Goal: Task Accomplishment & Management: Use online tool/utility

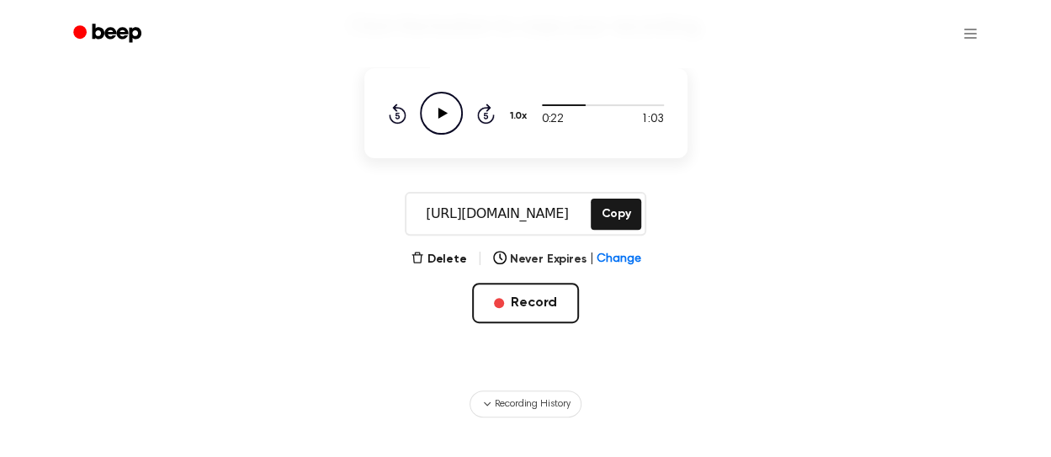
click at [436, 107] on icon "Play Audio" at bounding box center [441, 113] width 43 height 43
click at [545, 311] on button "Record" at bounding box center [525, 303] width 107 height 40
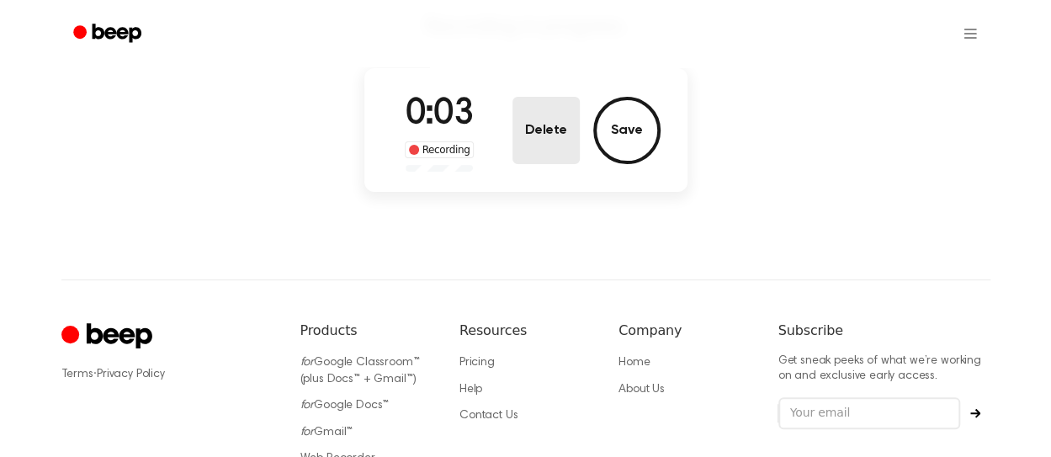
click at [556, 146] on button "Delete" at bounding box center [546, 130] width 67 height 67
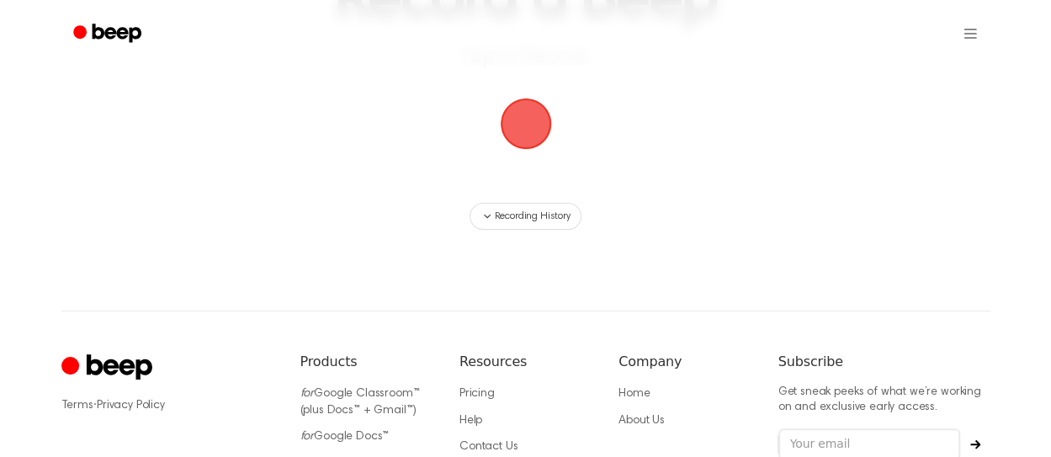
scroll to position [167, 0]
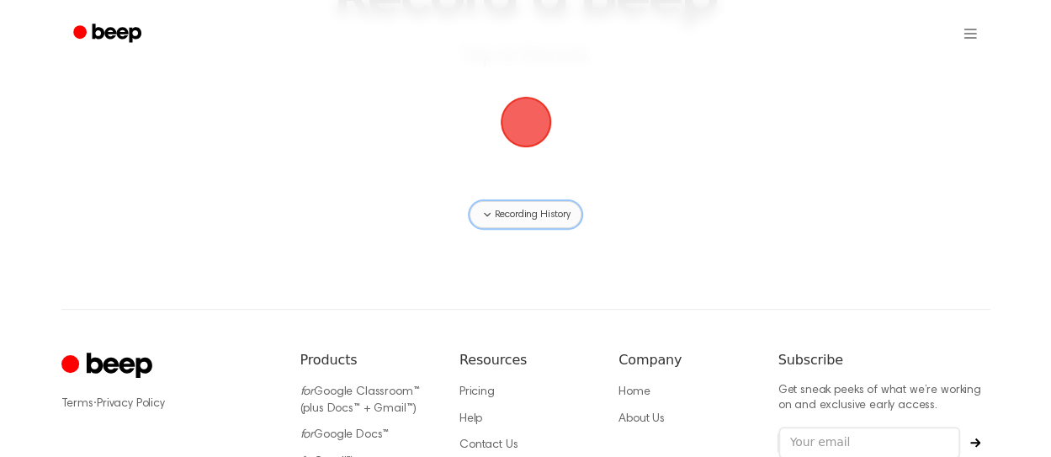
click at [548, 211] on span "Recording History" at bounding box center [532, 214] width 76 height 15
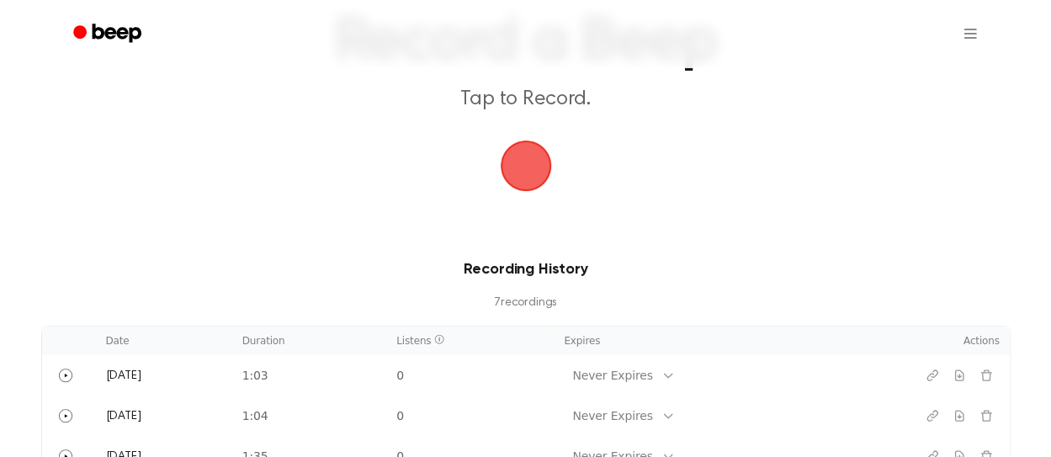
scroll to position [125, 0]
click at [532, 168] on span "button" at bounding box center [525, 163] width 77 height 77
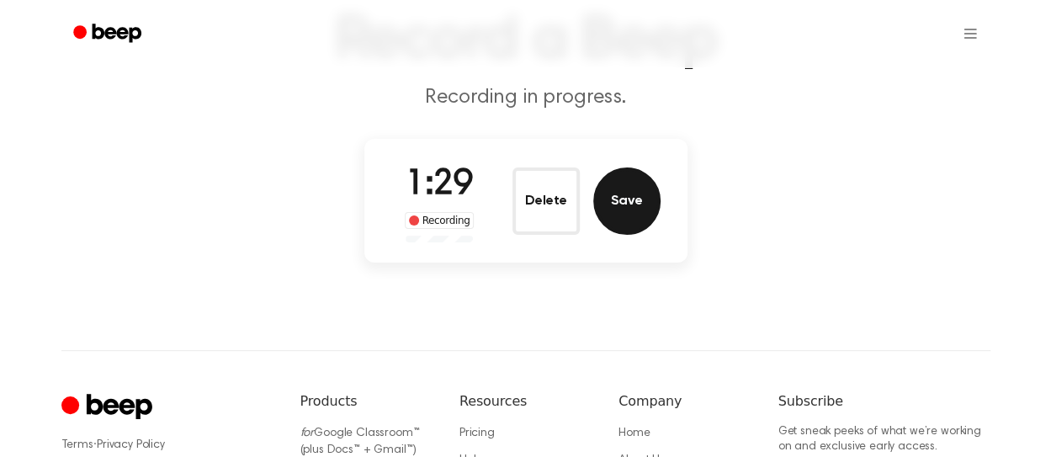
click at [607, 213] on button "Save" at bounding box center [626, 201] width 67 height 67
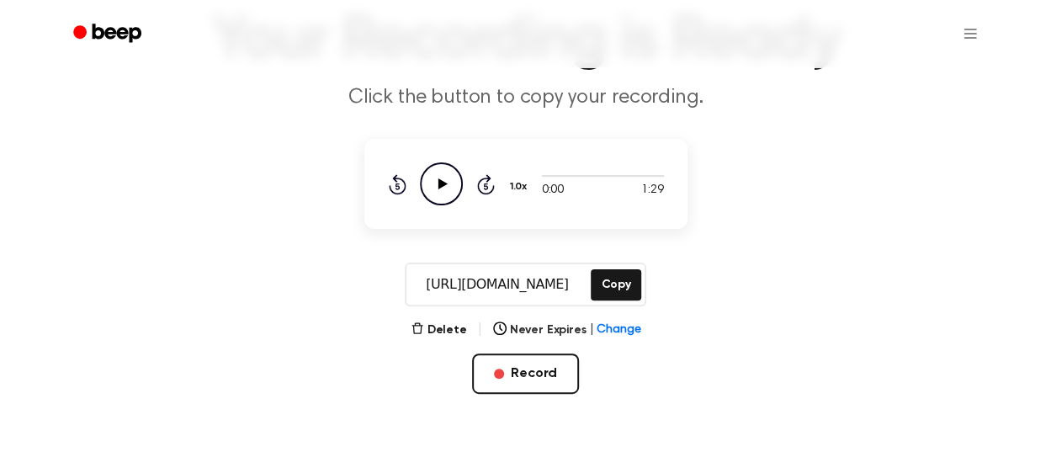
click at [438, 164] on icon "Play Audio" at bounding box center [441, 183] width 43 height 43
click at [491, 287] on input "https://beep.audio/Ynev6LS" at bounding box center [497, 284] width 181 height 40
click at [446, 174] on icon "Pause Audio" at bounding box center [441, 183] width 43 height 43
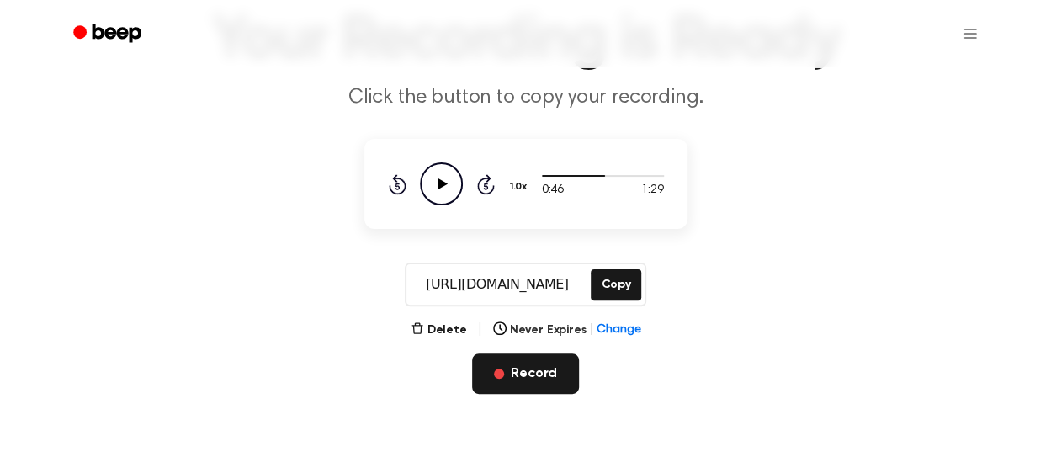
click at [538, 374] on button "Record" at bounding box center [525, 374] width 107 height 40
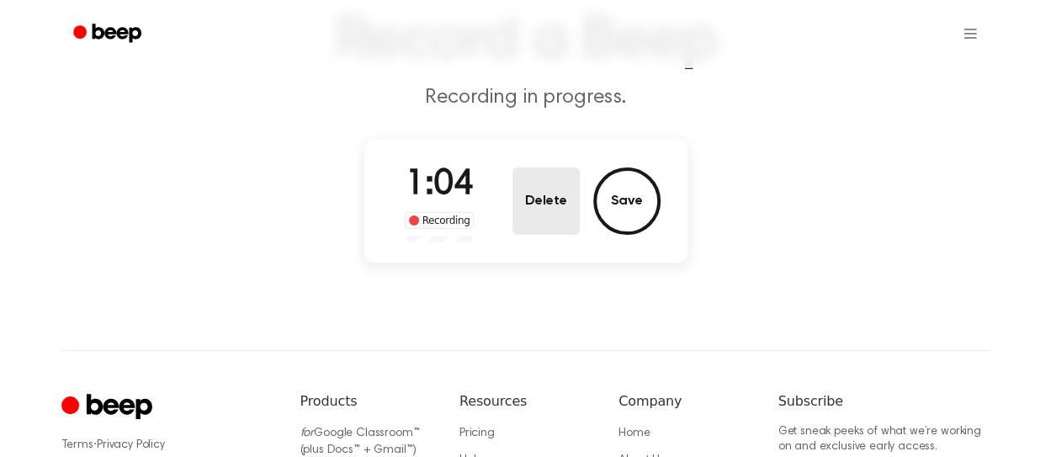
click at [561, 205] on button "Delete" at bounding box center [546, 201] width 67 height 67
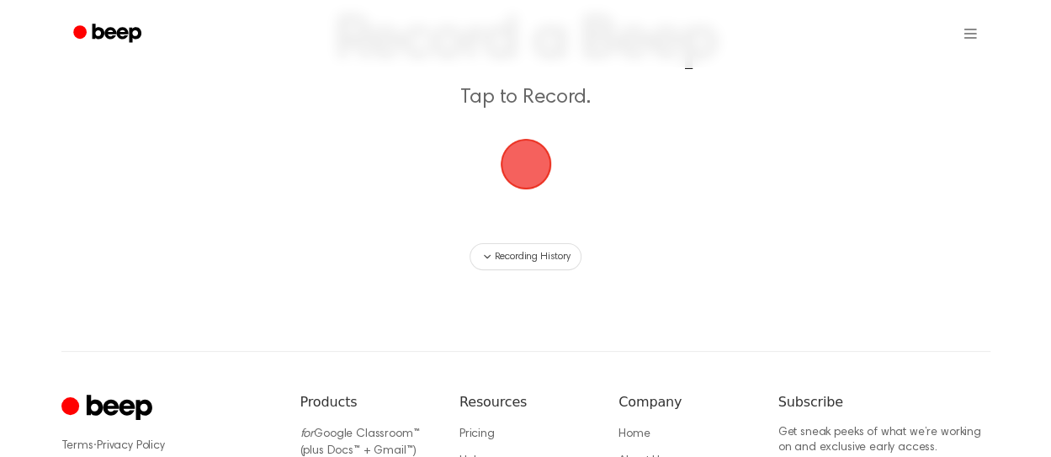
click at [545, 175] on span "button" at bounding box center [525, 164] width 57 height 57
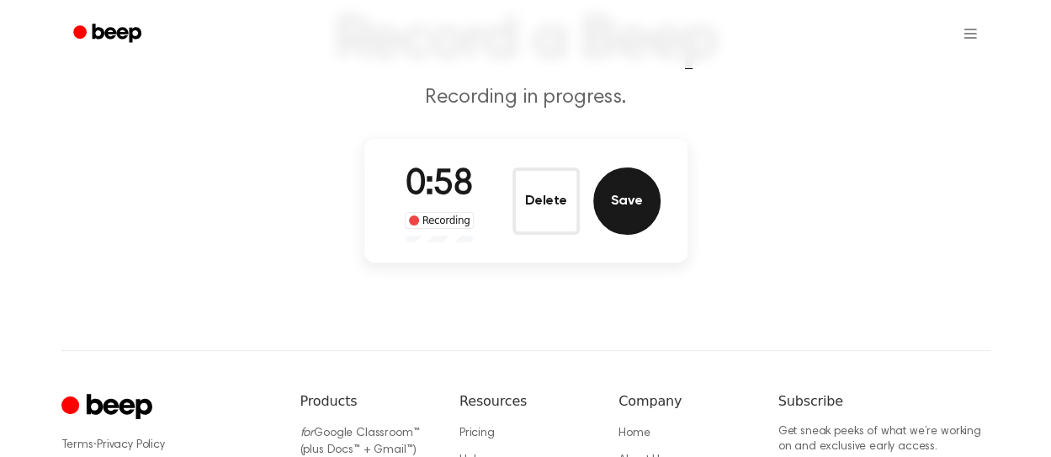
click at [630, 194] on button "Save" at bounding box center [626, 201] width 67 height 67
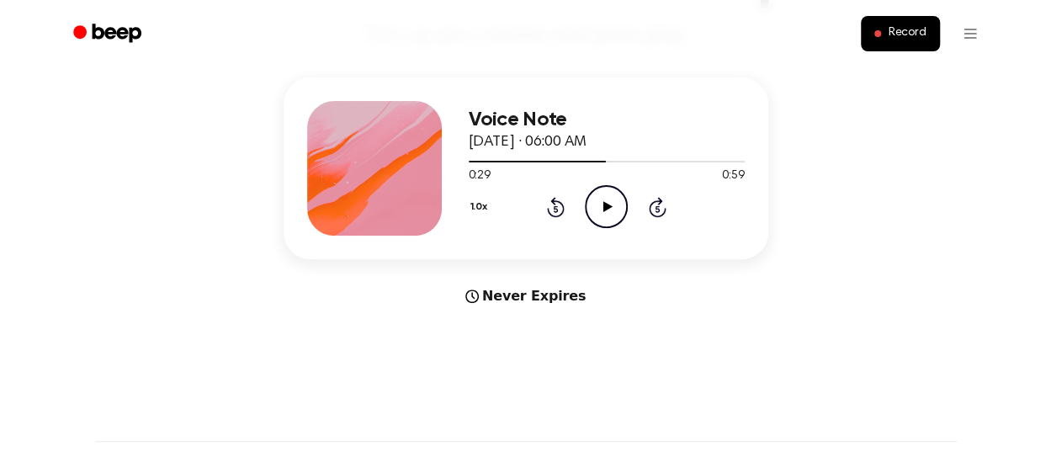
click at [555, 210] on icon "Rewind 5 seconds" at bounding box center [555, 207] width 19 height 22
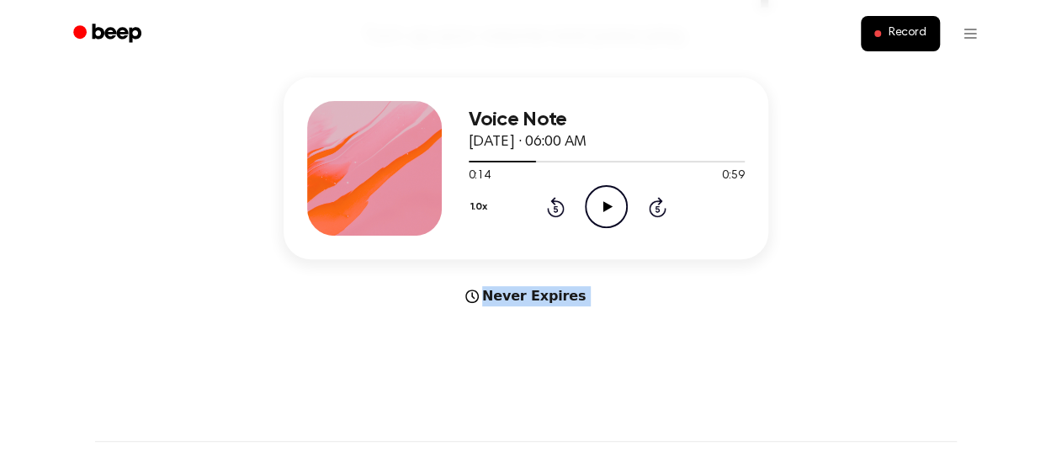
click at [555, 210] on icon "Rewind 5 seconds" at bounding box center [555, 207] width 19 height 22
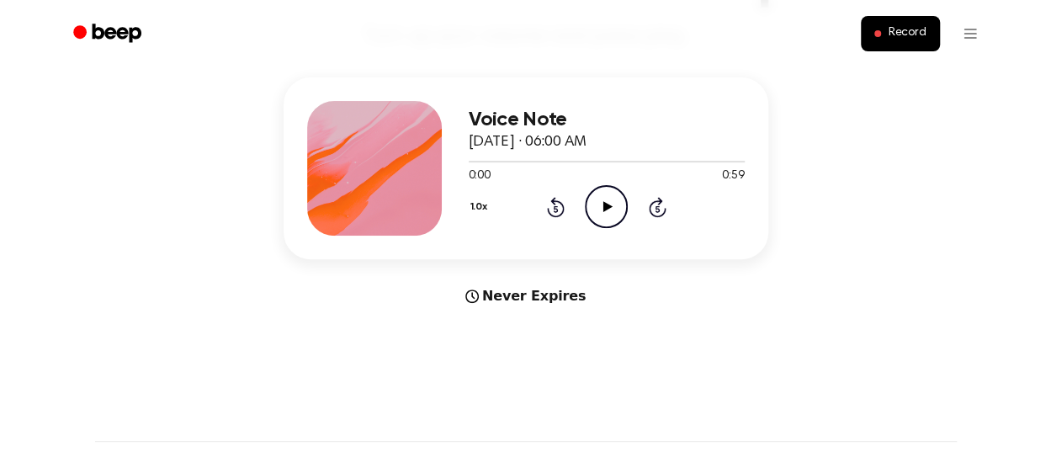
click at [613, 210] on icon "Play Audio" at bounding box center [606, 206] width 43 height 43
click at [613, 210] on icon "Pause Audio" at bounding box center [606, 206] width 43 height 43
click at [613, 210] on icon "Play Audio" at bounding box center [606, 206] width 43 height 43
click at [613, 210] on icon "Pause Audio" at bounding box center [606, 206] width 43 height 43
click at [613, 210] on icon "Play Audio" at bounding box center [606, 206] width 43 height 43
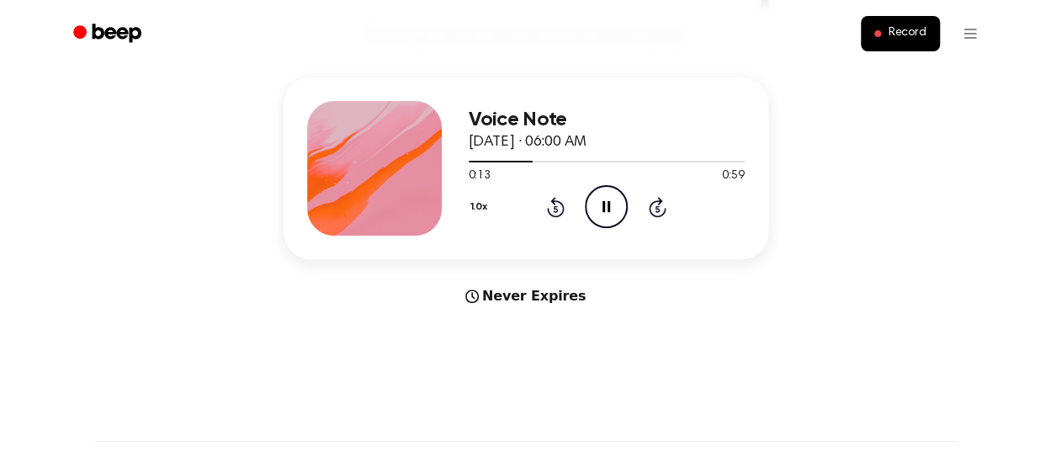
click at [613, 210] on icon "Pause Audio" at bounding box center [606, 206] width 43 height 43
click at [613, 210] on icon "Play Audio" at bounding box center [606, 206] width 43 height 43
click at [613, 210] on icon "Pause Audio" at bounding box center [606, 206] width 43 height 43
click at [613, 210] on icon "Play Audio" at bounding box center [606, 206] width 43 height 43
click at [613, 210] on icon "Pause Audio" at bounding box center [606, 206] width 43 height 43
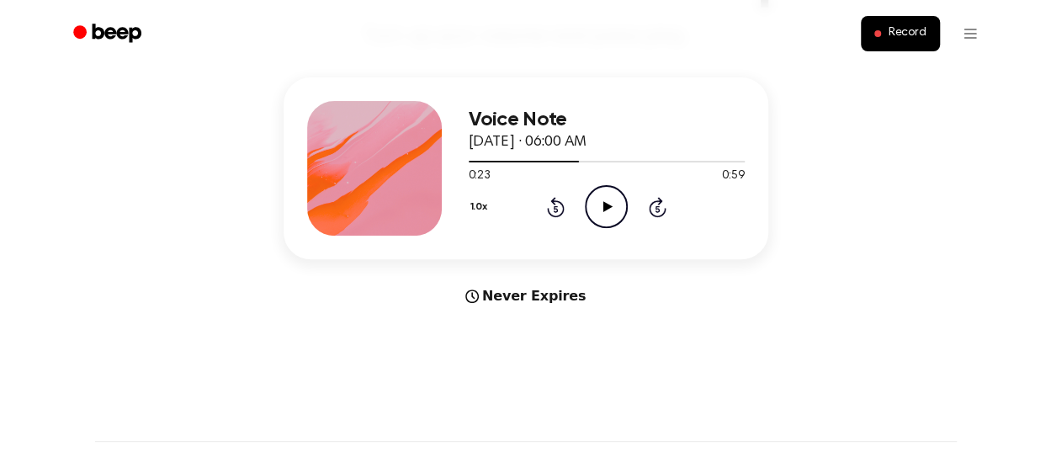
click at [613, 210] on icon "Play Audio" at bounding box center [606, 206] width 43 height 43
click at [613, 210] on icon "Pause Audio" at bounding box center [606, 206] width 43 height 43
click at [613, 210] on icon "Play Audio" at bounding box center [606, 206] width 43 height 43
click at [613, 210] on icon "Pause Audio" at bounding box center [606, 206] width 43 height 43
click at [613, 210] on icon "Play Audio" at bounding box center [606, 206] width 43 height 43
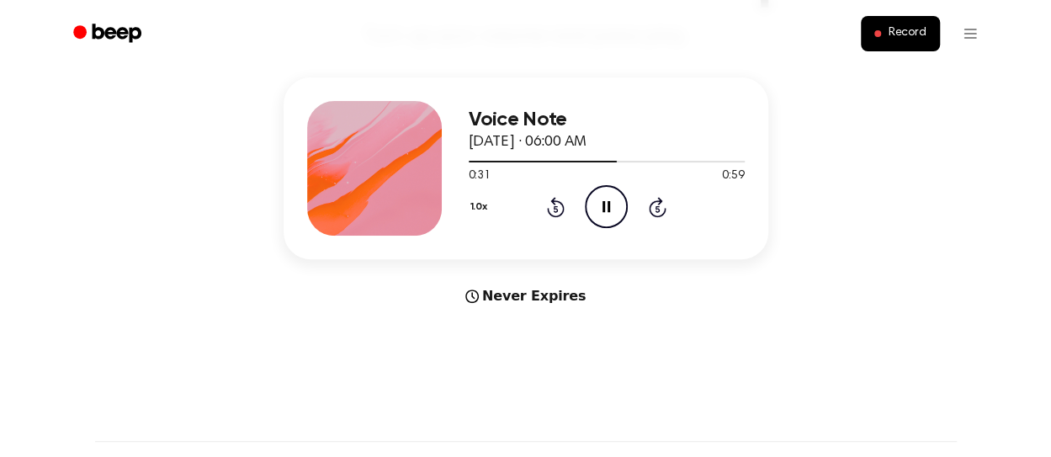
click at [613, 210] on icon "Pause Audio" at bounding box center [606, 206] width 43 height 43
click at [613, 210] on icon "Play Audio" at bounding box center [606, 206] width 43 height 43
click at [613, 210] on icon "Pause Audio" at bounding box center [606, 206] width 43 height 43
click at [613, 210] on icon "Play Audio" at bounding box center [606, 206] width 43 height 43
click at [613, 210] on icon "Pause Audio" at bounding box center [606, 206] width 43 height 43
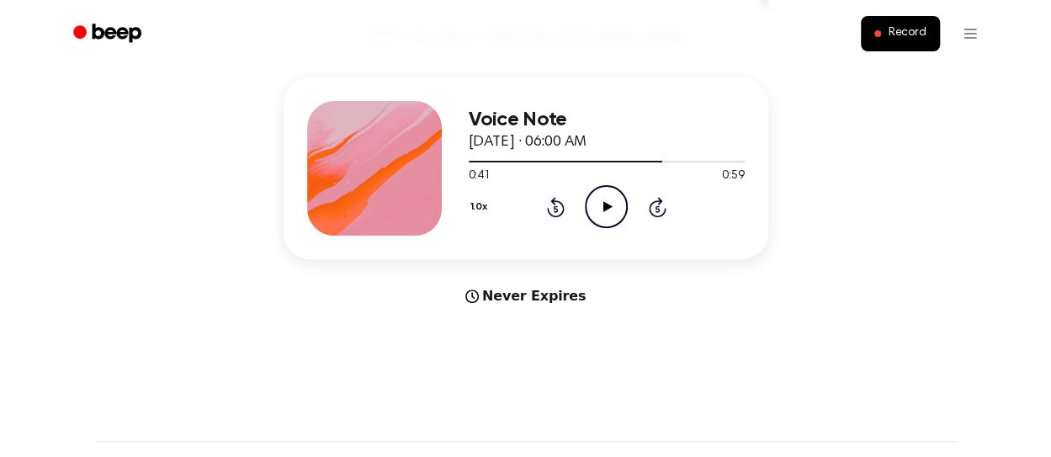
click at [613, 210] on icon "Play Audio" at bounding box center [606, 206] width 43 height 43
click at [613, 210] on icon "Pause Audio" at bounding box center [606, 206] width 43 height 43
click at [613, 210] on icon "Play Audio" at bounding box center [606, 206] width 43 height 43
click at [613, 210] on icon "Pause Audio" at bounding box center [606, 206] width 43 height 43
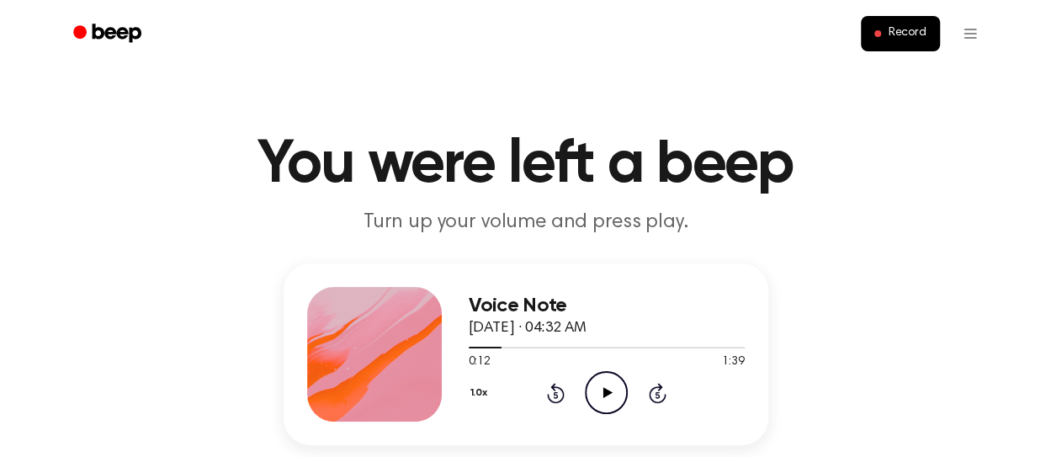
click at [554, 391] on icon "Rewind 5 seconds" at bounding box center [555, 393] width 19 height 22
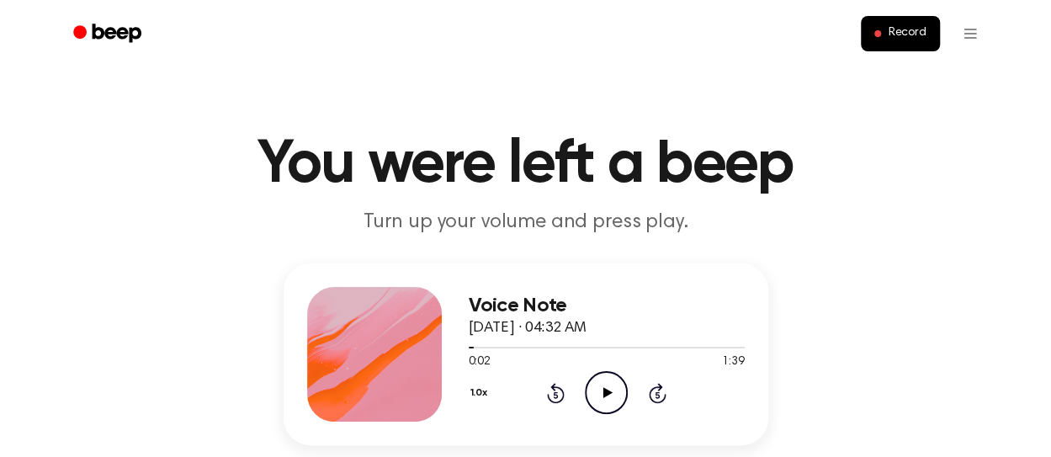
click at [554, 391] on icon "Rewind 5 seconds" at bounding box center [555, 393] width 19 height 22
click at [603, 391] on icon "Play Audio" at bounding box center [606, 392] width 43 height 43
click at [609, 393] on icon at bounding box center [607, 392] width 8 height 11
click at [609, 396] on icon "Play Audio" at bounding box center [606, 392] width 43 height 43
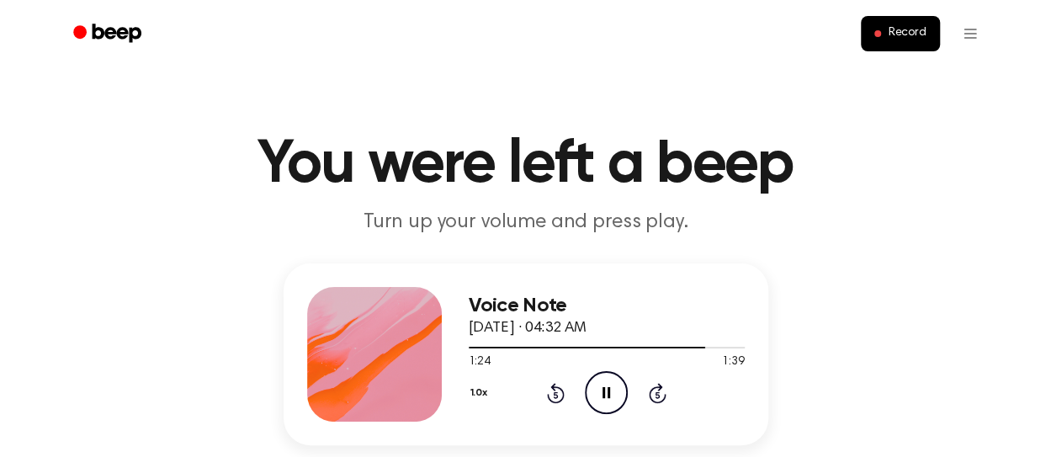
click at [609, 396] on icon at bounding box center [607, 392] width 8 height 11
